Goal: Task Accomplishment & Management: Manage account settings

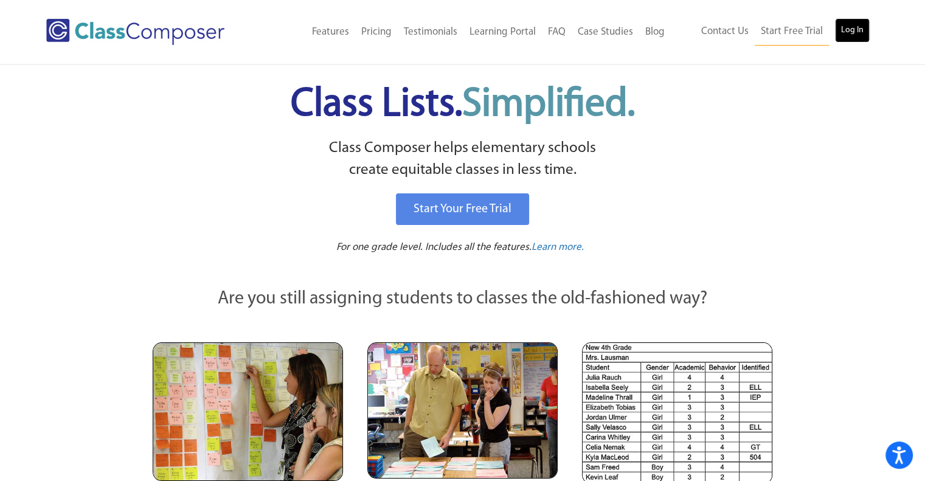
click at [854, 27] on link "Log In" at bounding box center [852, 30] width 35 height 24
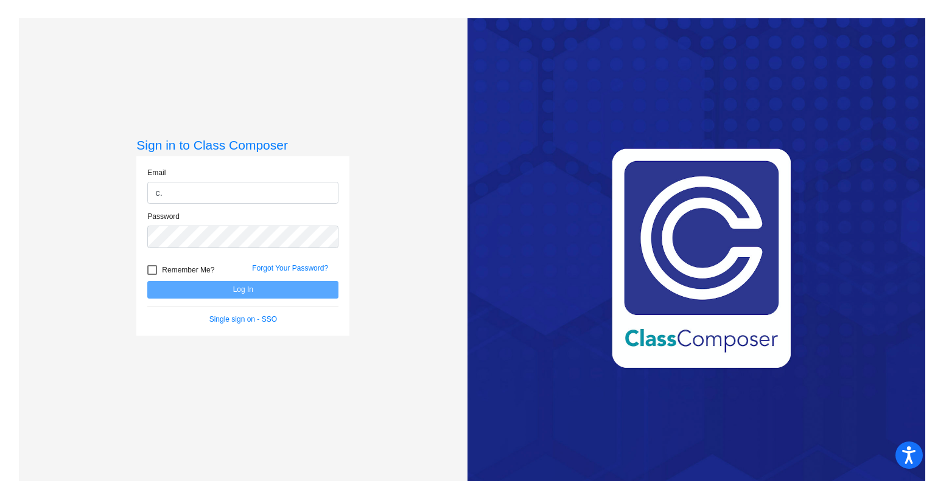
type input "c.breer@komets.k12.mn.us"
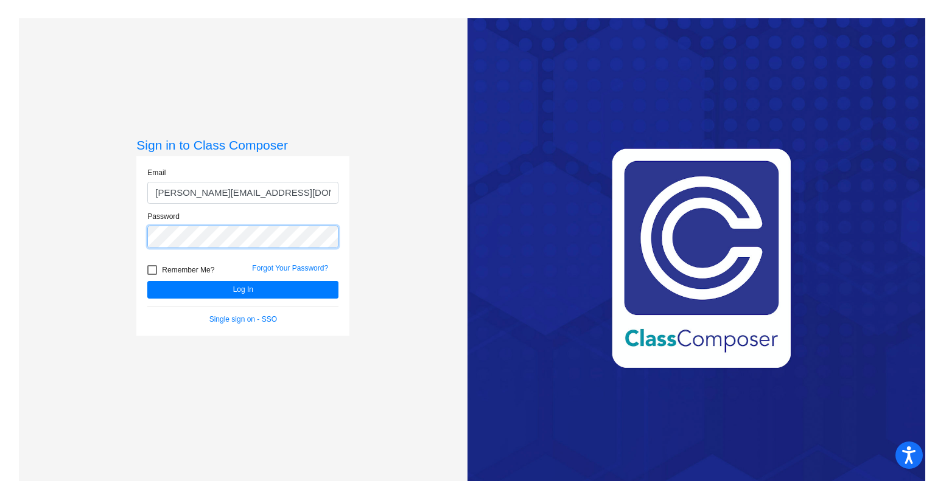
click at [147, 281] on button "Log In" at bounding box center [242, 290] width 191 height 18
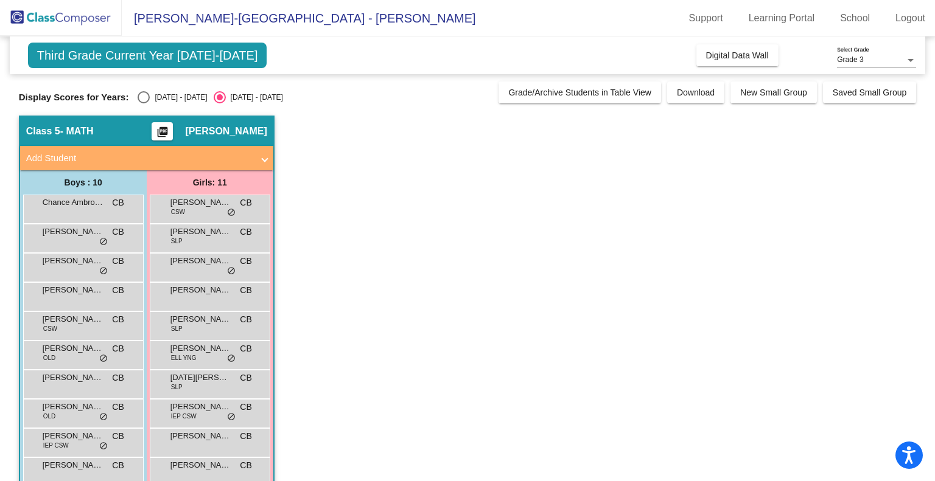
click at [141, 103] on div "Third Grade Current Year 2025-2026 Add, Move, or Retain Students Off On Incomin…" at bounding box center [467, 286] width 897 height 499
click at [143, 96] on div "Select an option" at bounding box center [144, 97] width 12 height 12
click at [143, 103] on input "2024 - 2025" at bounding box center [143, 103] width 1 height 1
radio input "true"
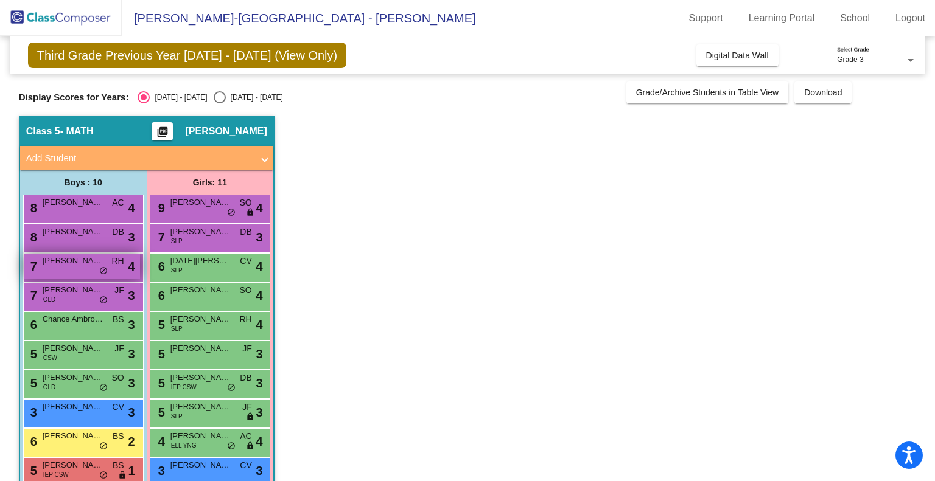
scroll to position [54, 0]
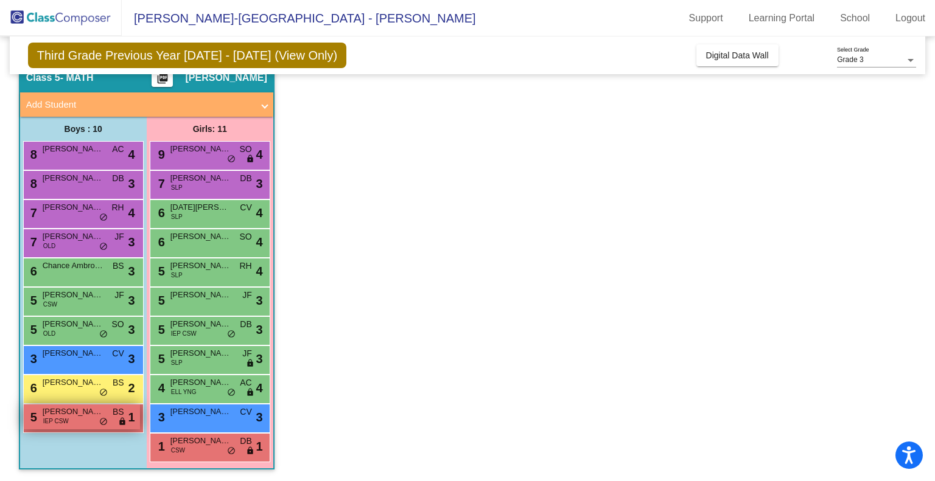
click at [79, 428] on div "5 Lincoln Bennett IEP CSW BS lock do_not_disturb_alt 1" at bounding box center [82, 417] width 116 height 25
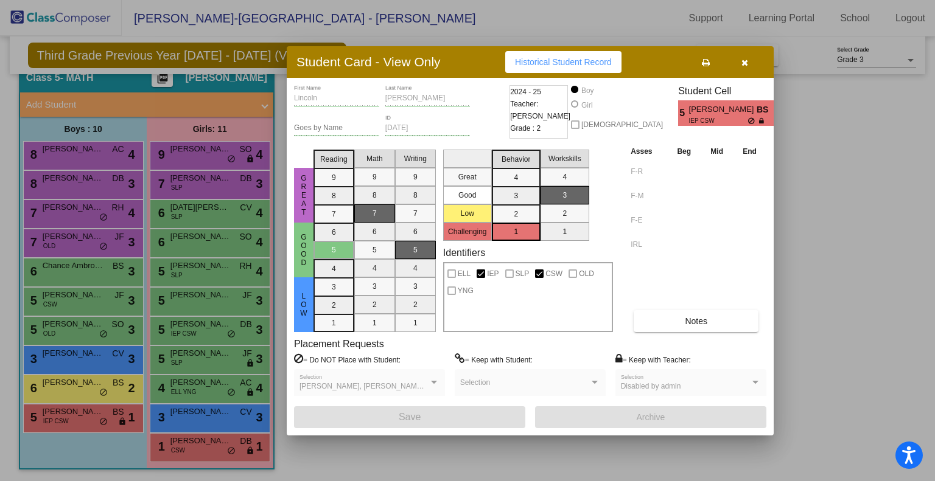
click at [754, 63] on button "button" at bounding box center [744, 62] width 39 height 22
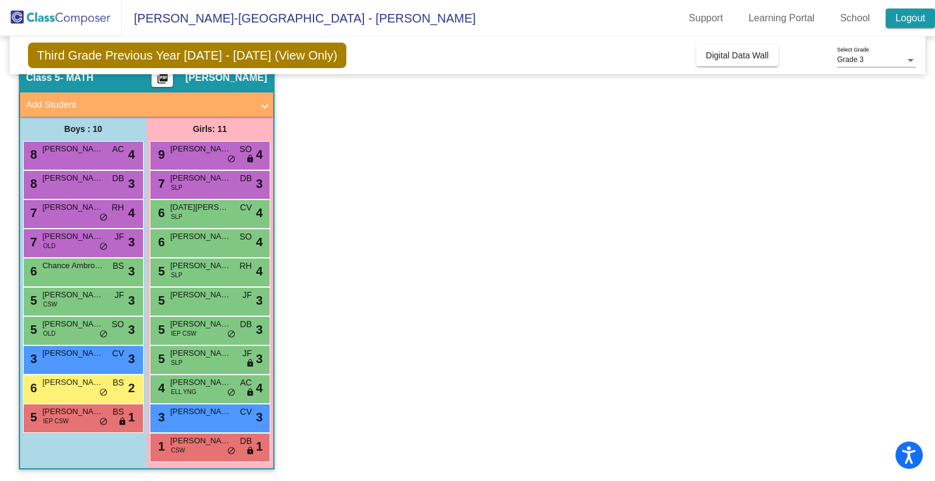
click at [911, 20] on link "Logout" at bounding box center [909, 18] width 49 height 19
